Goal: Navigation & Orientation: Find specific page/section

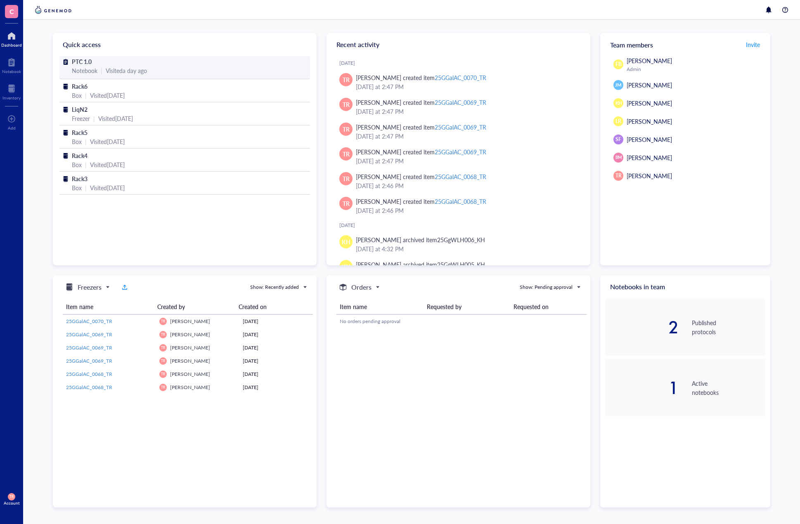
click at [83, 58] on span "PTC 1.0" at bounding box center [82, 61] width 20 height 8
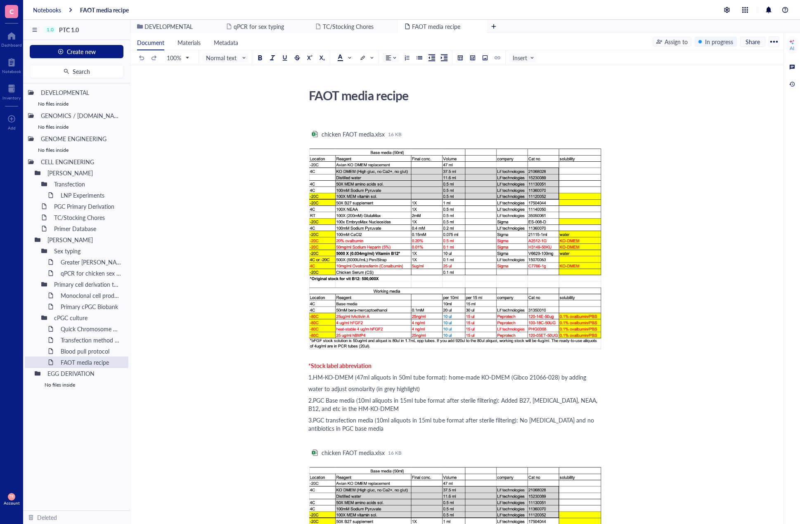
click at [57, 8] on div "Notebooks" at bounding box center [47, 9] width 28 height 7
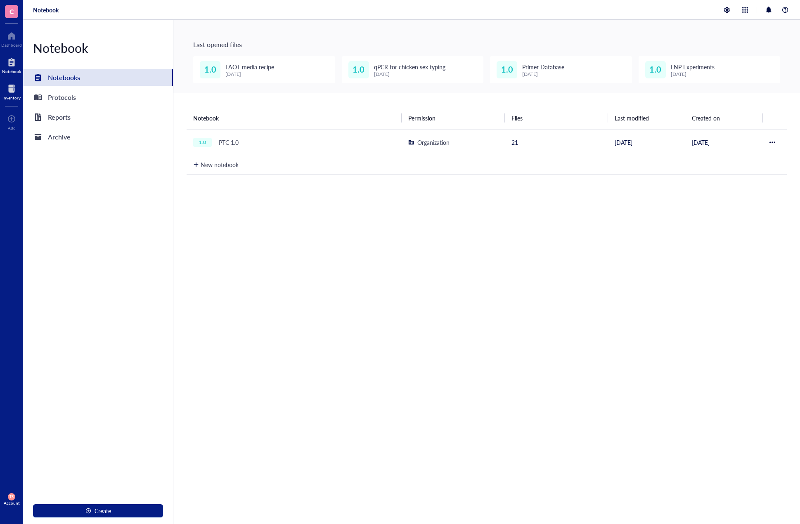
click at [16, 93] on div at bounding box center [11, 88] width 18 height 13
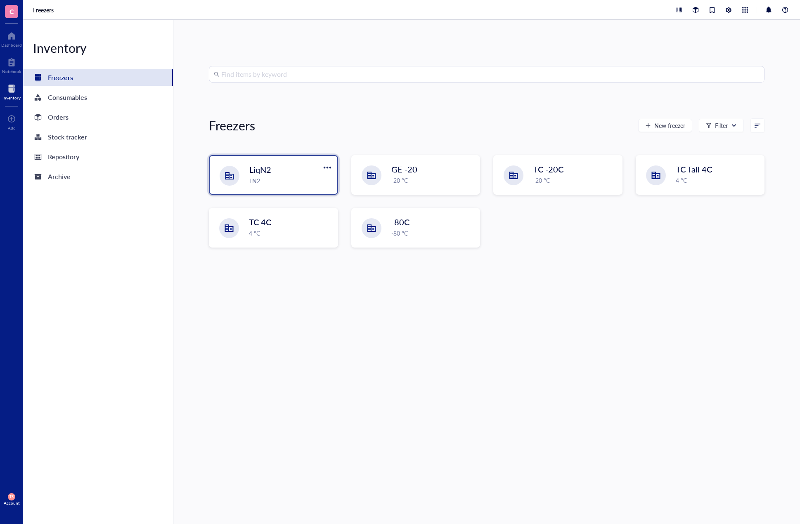
click at [267, 178] on div "LN2" at bounding box center [290, 180] width 83 height 9
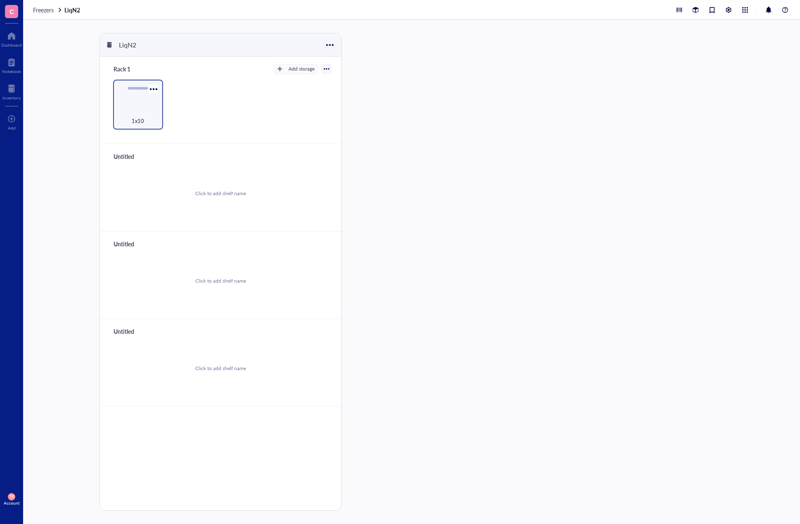
click at [144, 106] on div "1x10" at bounding box center [138, 105] width 50 height 50
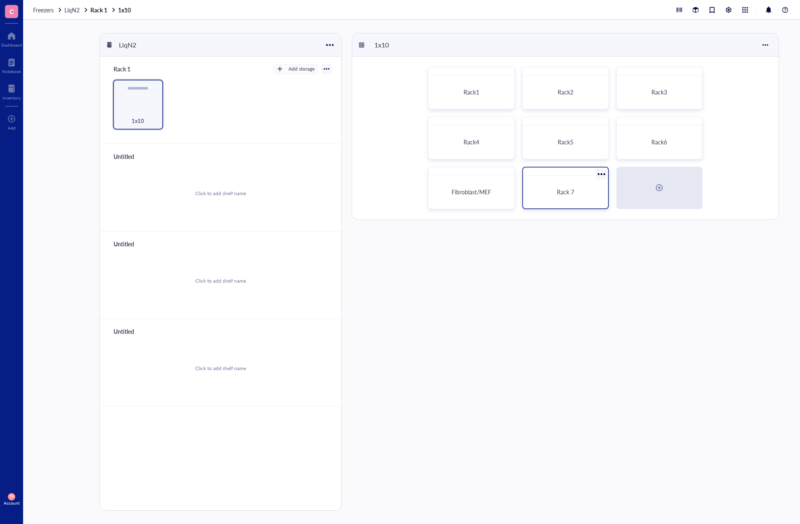
click at [567, 194] on span "Rack 7" at bounding box center [565, 192] width 17 height 8
